Goal: Task Accomplishment & Management: Complete application form

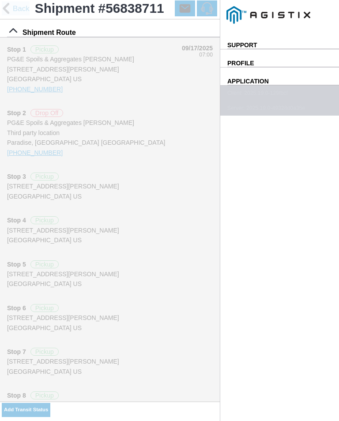
click at [0, 0] on slot "Add Transit Status" at bounding box center [0, 0] width 0 height 0
click at [0, 0] on input "10:57" at bounding box center [0, 0] width 0 height 0
type input "11:20"
click at [0, 0] on select "Select Arrive at Drop Off Arrive at Pickup Break Start Break Stop Depart Drop O…" at bounding box center [0, 0] width 0 height 0
select select "ARVPULOC"
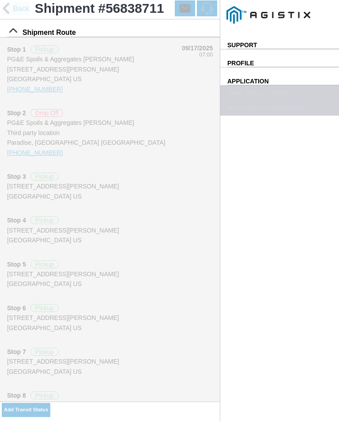
click at [0, 0] on div "Location" at bounding box center [0, 0] width 0 height 0
click at [0, 0] on div "[STREET_ADDRESS][PERSON_NAME]" at bounding box center [0, 0] width 0 height 0
click at [0, 0] on button "Apply" at bounding box center [0, 0] width 0 height 0
type input "Paradise"
click at [0, 0] on span "SAVE" at bounding box center [0, 0] width 0 height 0
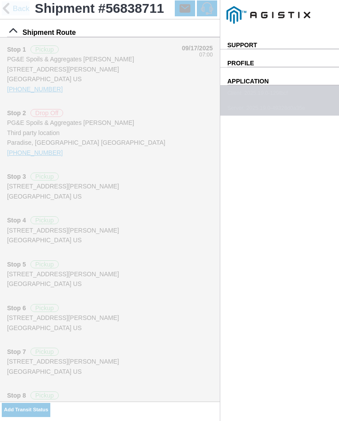
click at [50, 403] on ion-buttons "Add Transit Status" at bounding box center [26, 409] width 49 height 17
click at [0, 0] on slot "Add Transit Status" at bounding box center [0, 0] width 0 height 0
click at [0, 0] on input "10:58" at bounding box center [0, 0] width 0 height 0
type input "11:25"
click at [0, 0] on select "Select Arrive at Drop Off Arrive at Pickup Break Start Break Stop Depart Drop O…" at bounding box center [0, 0] width 0 height 0
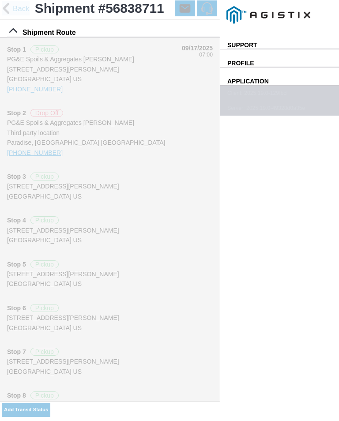
select select "DPTPULOC"
click at [0, 0] on div "Select Location" at bounding box center [0, 0] width 0 height 0
click at [0, 0] on div "Location" at bounding box center [0, 0] width 0 height 0
click at [0, 0] on div "[STREET_ADDRESS][PERSON_NAME]" at bounding box center [0, 0] width 0 height 0
click at [0, 0] on slot "Apply" at bounding box center [0, 0] width 0 height 0
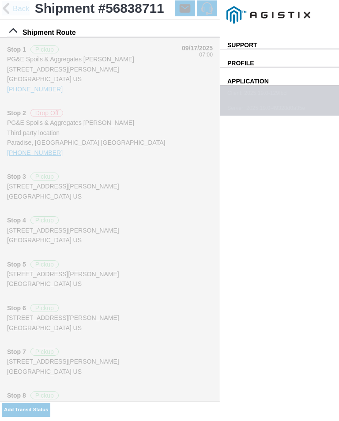
type input "Paradise"
click at [0, 0] on select "Select 1" x 3" Rock 1" x 4" Rock 2" x 4" Rock Asphalt Cold Patch Backfill Spec …" at bounding box center [0, 0] width 0 height 0
select select "708654"
click at [0, 0] on span "SAVE" at bounding box center [0, 0] width 0 height 0
click at [0, 0] on slot "Add Transit Status" at bounding box center [0, 0] width 0 height 0
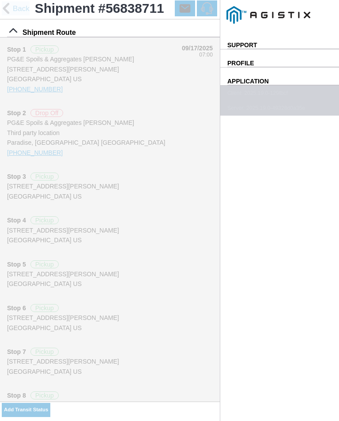
click at [0, 0] on input "10:58" at bounding box center [0, 0] width 0 height 0
type input "12:05"
click at [0, 0] on select "Select Arrive at Drop Off Arrive at Pickup Break Start Break Stop Depart Drop O…" at bounding box center [0, 0] width 0 height 0
select select "ARVPULOC"
click at [0, 0] on div "Location" at bounding box center [0, 0] width 0 height 0
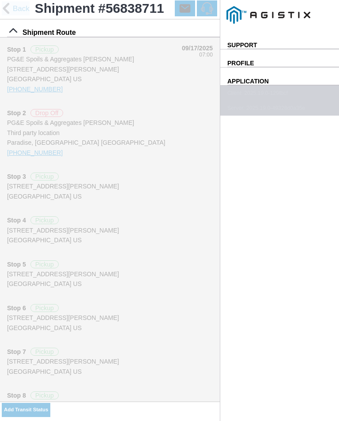
click at [0, 0] on div "[STREET_ADDRESS][PERSON_NAME]" at bounding box center [0, 0] width 0 height 0
click at [0, 0] on slot "Apply" at bounding box center [0, 0] width 0 height 0
type input "Paradise"
click at [0, 0] on span "SAVE" at bounding box center [0, 0] width 0 height 0
click at [0, 0] on slot "Add Transit Status" at bounding box center [0, 0] width 0 height 0
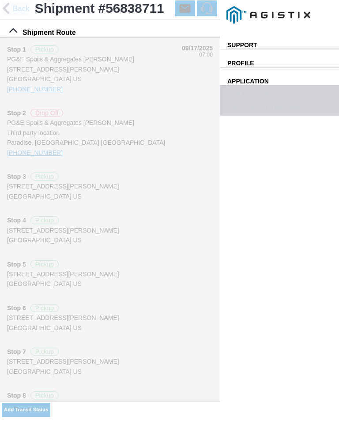
click at [0, 0] on input "10:59" at bounding box center [0, 0] width 0 height 0
type input "12:10"
click at [0, 0] on select "Select Arrive at Drop Off Arrive at Pickup Break Start Break Stop Depart Drop O…" at bounding box center [0, 0] width 0 height 0
select select "BREAKSTART"
click at [0, 0] on div "Location" at bounding box center [0, 0] width 0 height 0
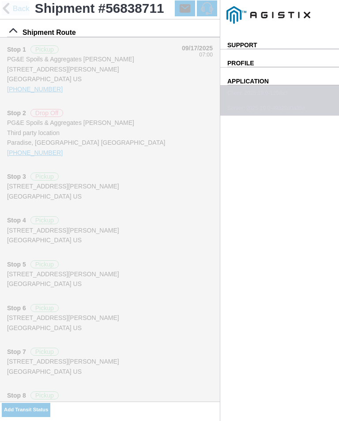
click at [0, 0] on div "[STREET_ADDRESS][PERSON_NAME]" at bounding box center [0, 0] width 0 height 0
click at [0, 0] on slot "Apply" at bounding box center [0, 0] width 0 height 0
type input "Paradise"
click at [0, 0] on span "SAVE" at bounding box center [0, 0] width 0 height 0
click at [0, 0] on slot "Add Transit Status" at bounding box center [0, 0] width 0 height 0
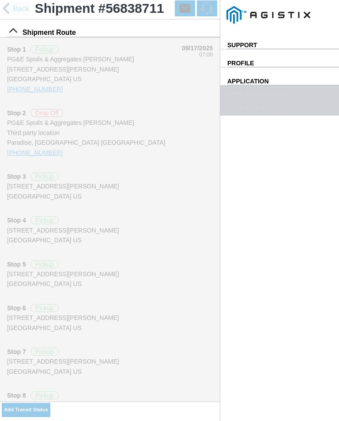
click at [0, 0] on input "10:59" at bounding box center [0, 0] width 0 height 0
type input "12:40"
click at [0, 0] on select "Select Arrive at Drop Off Arrive at Pickup Break Start Break Stop Depart Drop O…" at bounding box center [0, 0] width 0 height 0
select select "BREAKSTOP"
click at [0, 0] on div "Location" at bounding box center [0, 0] width 0 height 0
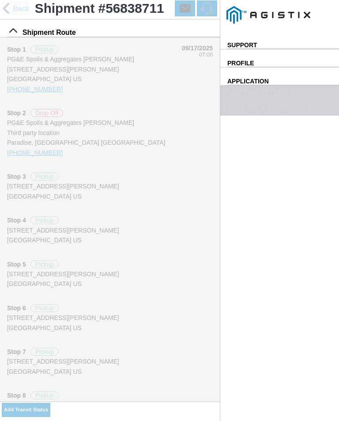
click at [0, 0] on div "[STREET_ADDRESS][PERSON_NAME]" at bounding box center [0, 0] width 0 height 0
click at [0, 0] on slot "Apply" at bounding box center [0, 0] width 0 height 0
type input "Paradise"
click at [0, 0] on span "SAVE" at bounding box center [0, 0] width 0 height 0
click at [187, 402] on div "Add Transit Status" at bounding box center [110, 410] width 220 height 19
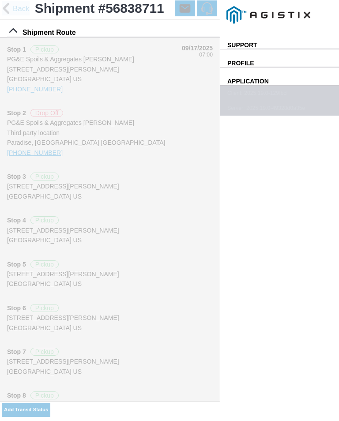
click at [0, 0] on slot "Add Transit Status" at bounding box center [0, 0] width 0 height 0
click at [0, 0] on select "Select Arrive at Drop Off Arrive at Pickup Break Start Break Stop Depart Drop O…" at bounding box center [0, 0] width 0 height 0
select select "DPTPULOC"
click at [0, 0] on div "Location" at bounding box center [0, 0] width 0 height 0
click at [0, 0] on div "[STREET_ADDRESS][PERSON_NAME]" at bounding box center [0, 0] width 0 height 0
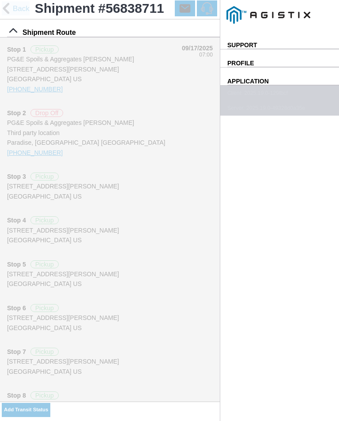
click at [0, 0] on slot "Apply" at bounding box center [0, 0] width 0 height 0
type input "Paradise"
click at [0, 0] on select "Select 1" x 3" Rock 1" x 4" Rock 2" x 4" Rock Asphalt Cold Patch Backfill Spec …" at bounding box center [0, 0] width 0 height 0
select select "708654"
click at [0, 0] on input "11:00" at bounding box center [0, 0] width 0 height 0
